Goal: Task Accomplishment & Management: Use online tool/utility

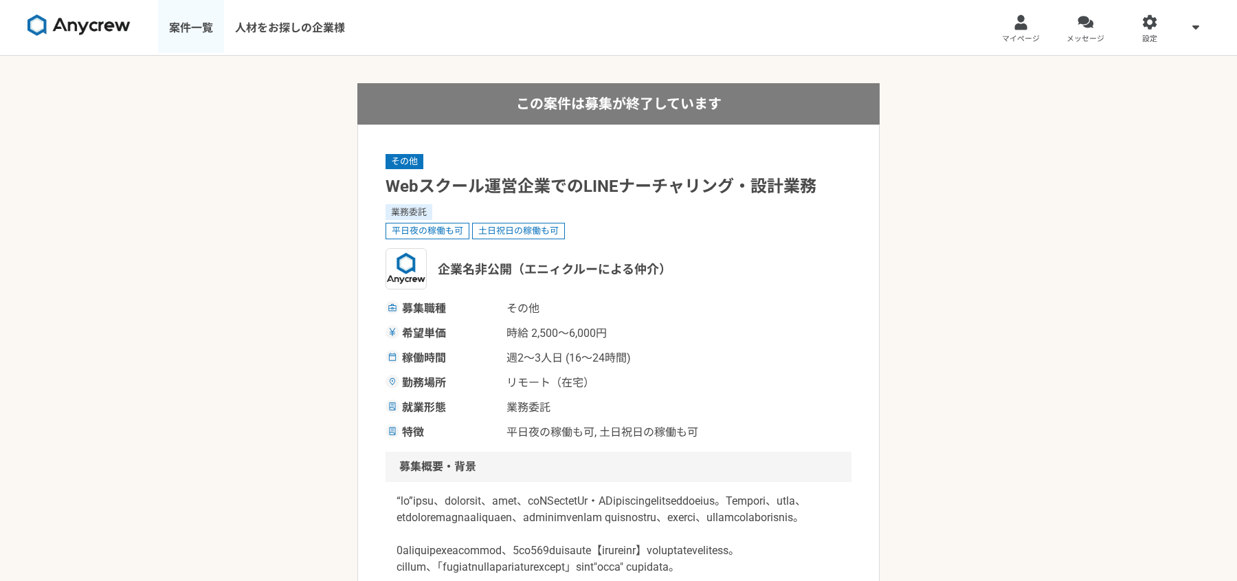
click at [201, 23] on link "案件一覧" at bounding box center [191, 27] width 66 height 55
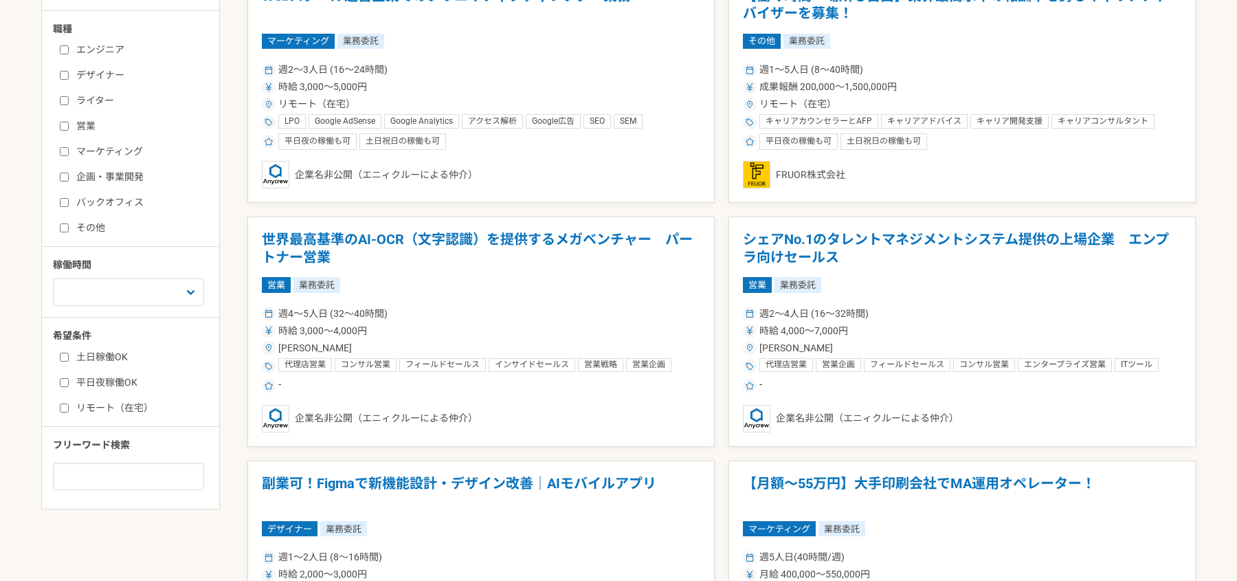
scroll to position [348, 0]
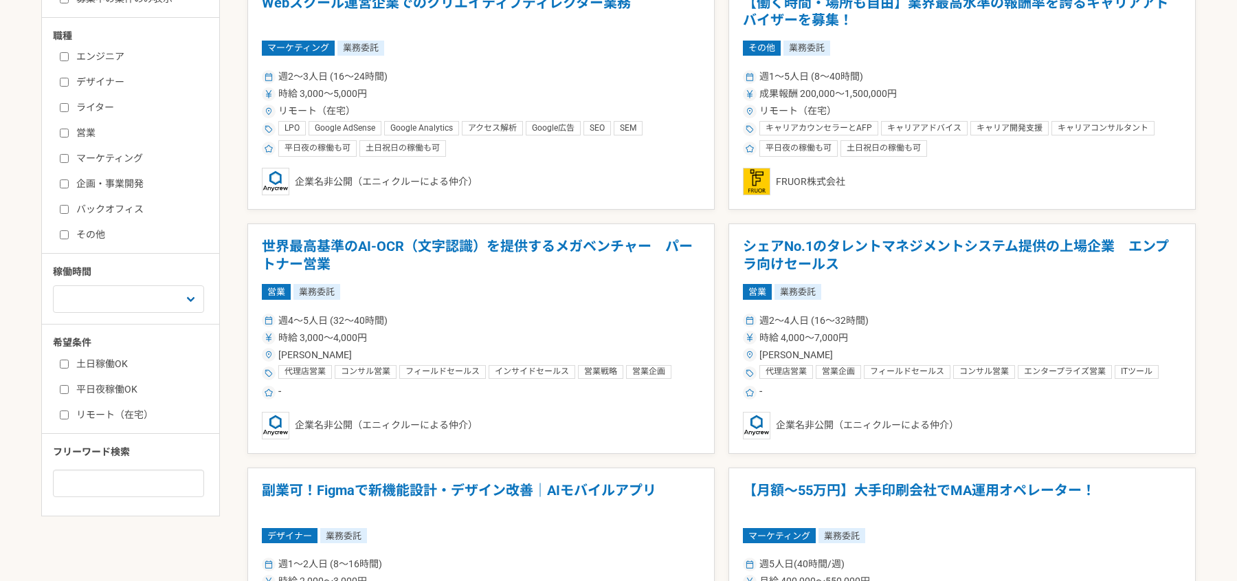
click at [98, 410] on label "リモート（在宅）" at bounding box center [139, 414] width 158 height 14
click at [69, 410] on input "リモート（在宅）" at bounding box center [64, 414] width 9 height 9
checkbox input "true"
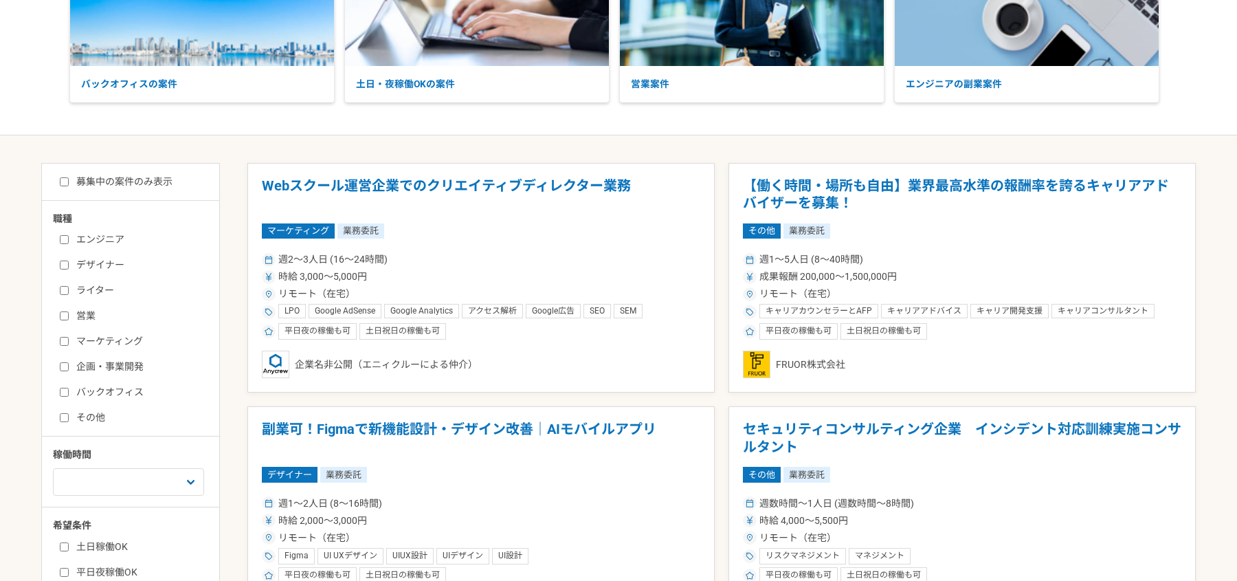
scroll to position [160, 0]
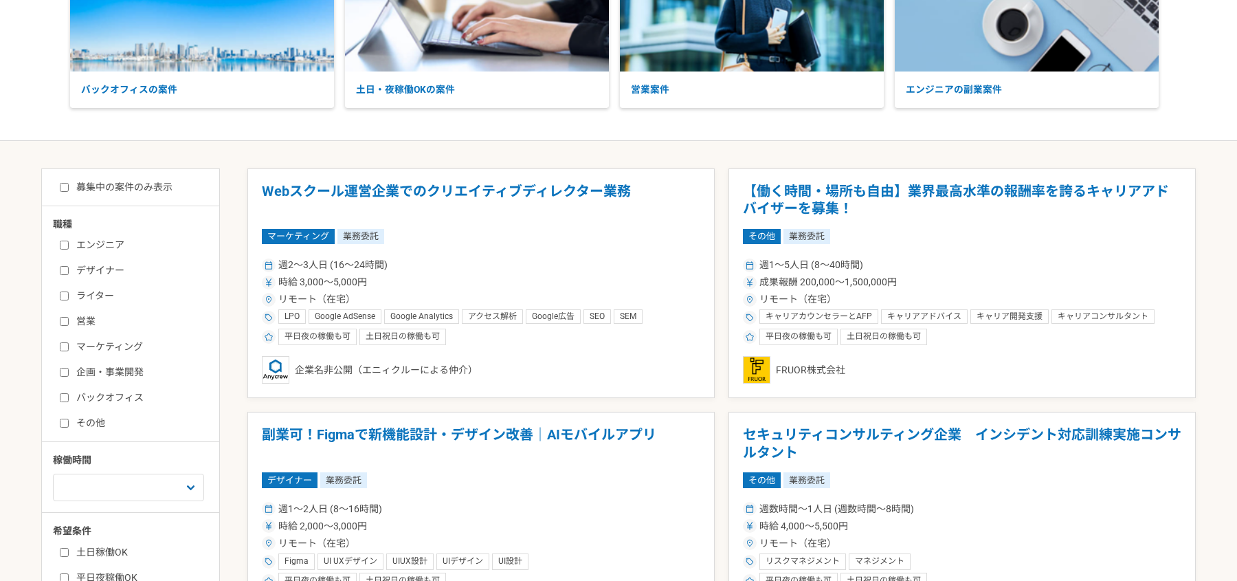
click at [99, 347] on label "マーケティング" at bounding box center [139, 346] width 158 height 14
click at [69, 347] on input "マーケティング" at bounding box center [64, 346] width 9 height 9
checkbox input "true"
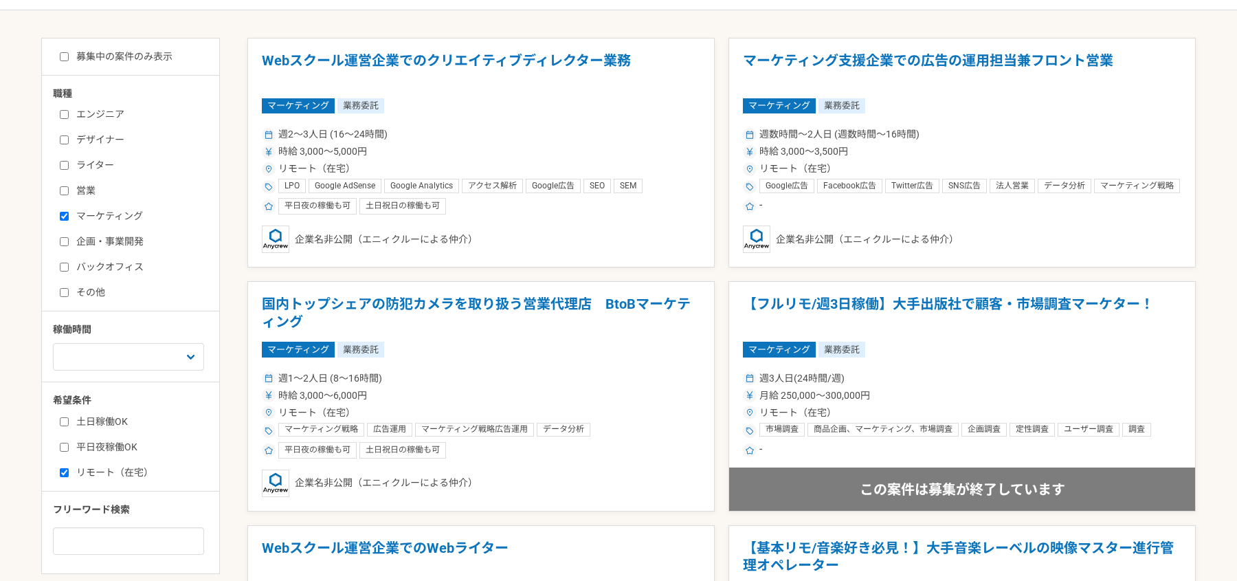
scroll to position [289, 0]
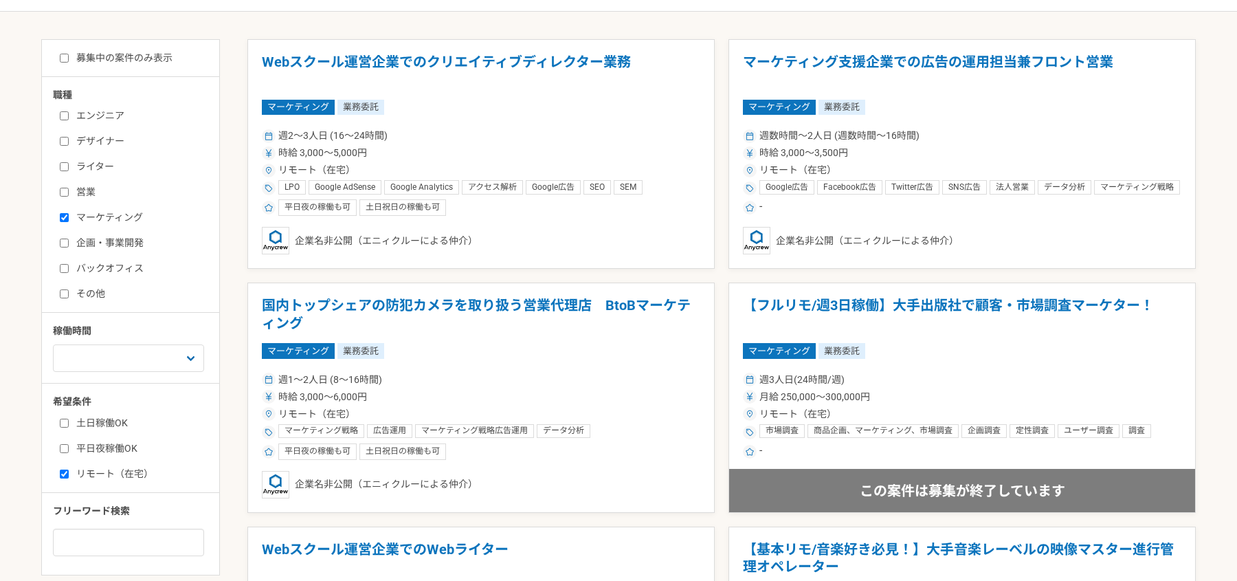
click at [150, 61] on label "募集中の案件のみ表示" at bounding box center [116, 58] width 113 height 14
click at [69, 61] on input "募集中の案件のみ表示" at bounding box center [64, 58] width 9 height 9
checkbox input "true"
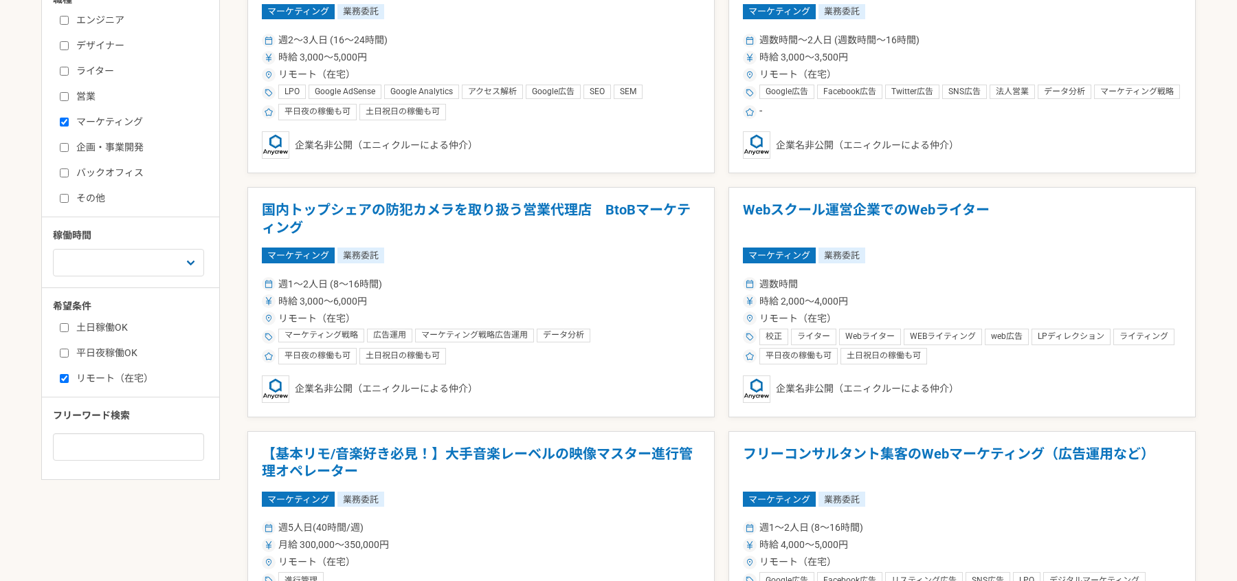
scroll to position [389, 0]
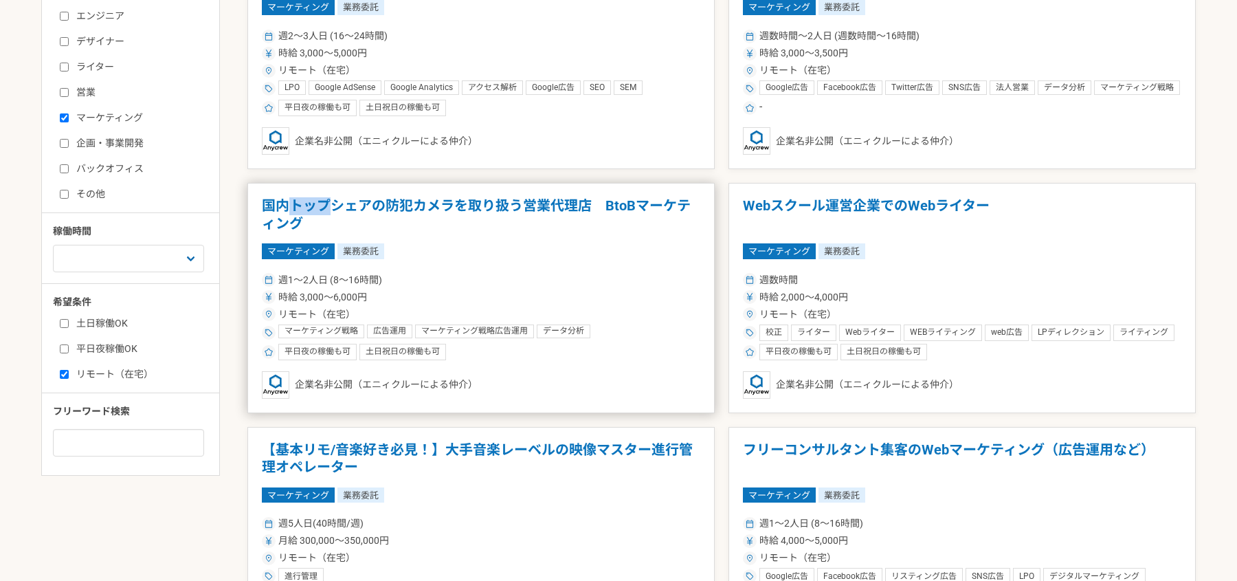
click at [291, 213] on h1 "国内トップシェアの防犯カメラを取り扱う営業代理店　BtoBマーケティング" at bounding box center [481, 214] width 438 height 35
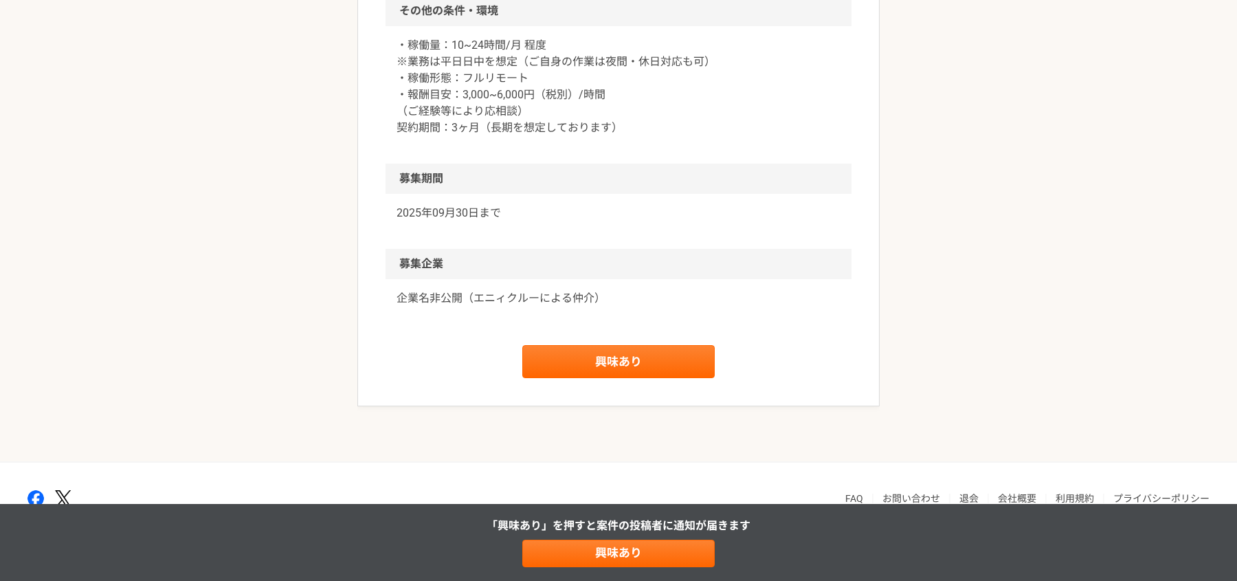
scroll to position [1403, 0]
click at [554, 553] on link "興味あり" at bounding box center [618, 552] width 192 height 27
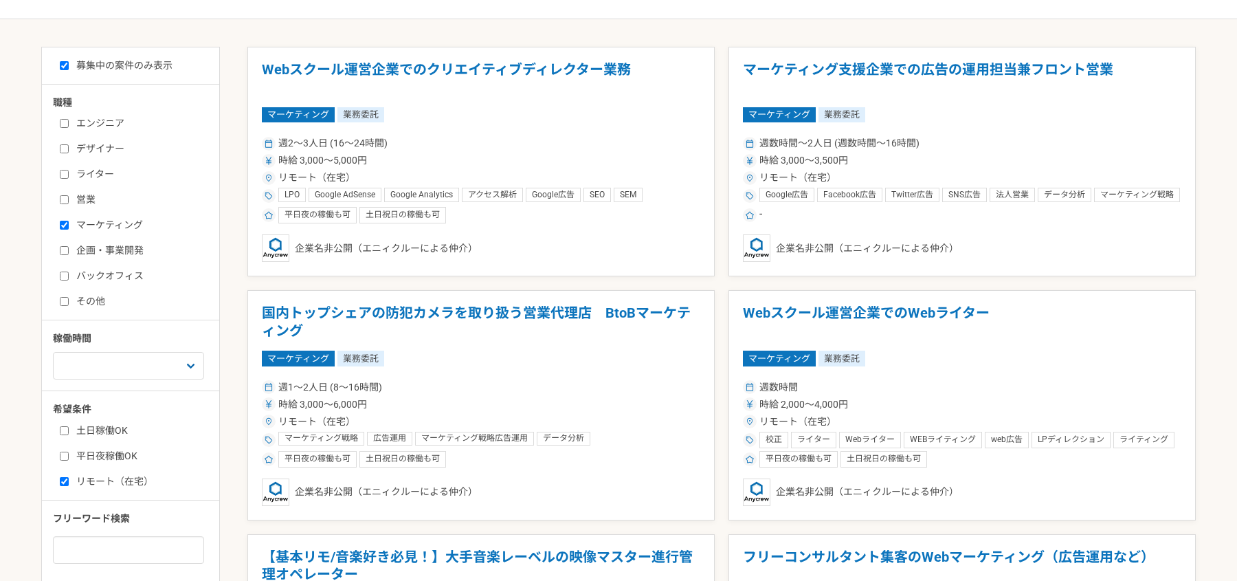
scroll to position [248, 0]
